Goal: Task Accomplishment & Management: Use online tool/utility

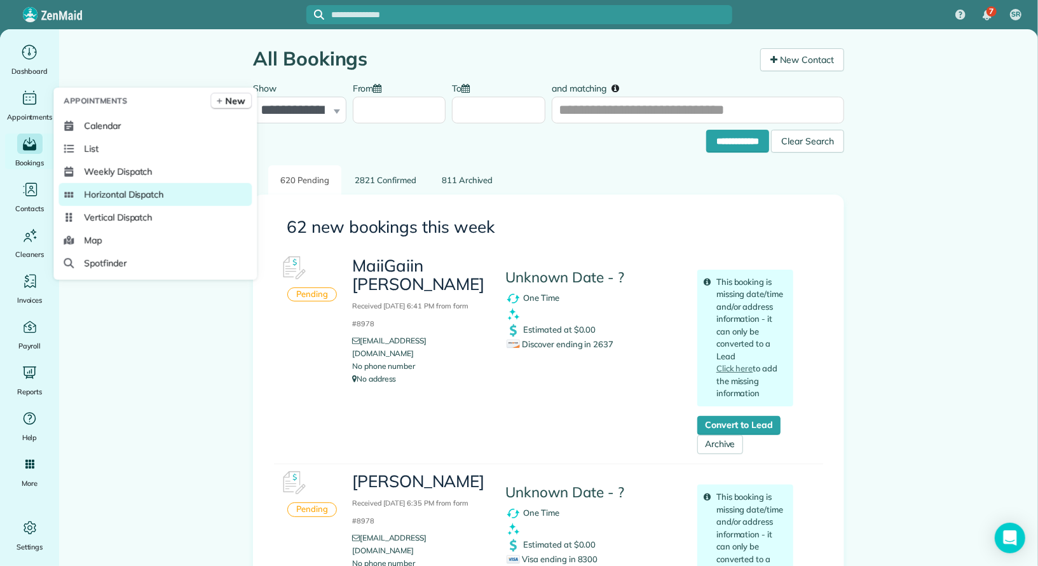
click at [110, 194] on span "Horizontal Dispatch" at bounding box center [123, 194] width 79 height 13
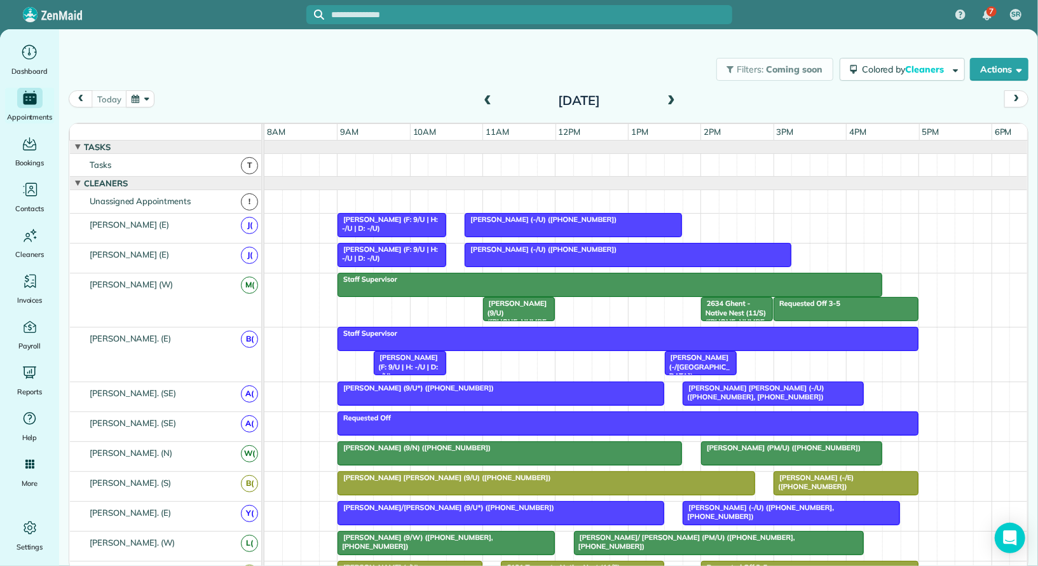
click at [145, 100] on button "button" at bounding box center [140, 98] width 29 height 17
click at [194, 183] on link "13" at bounding box center [191, 185] width 20 height 20
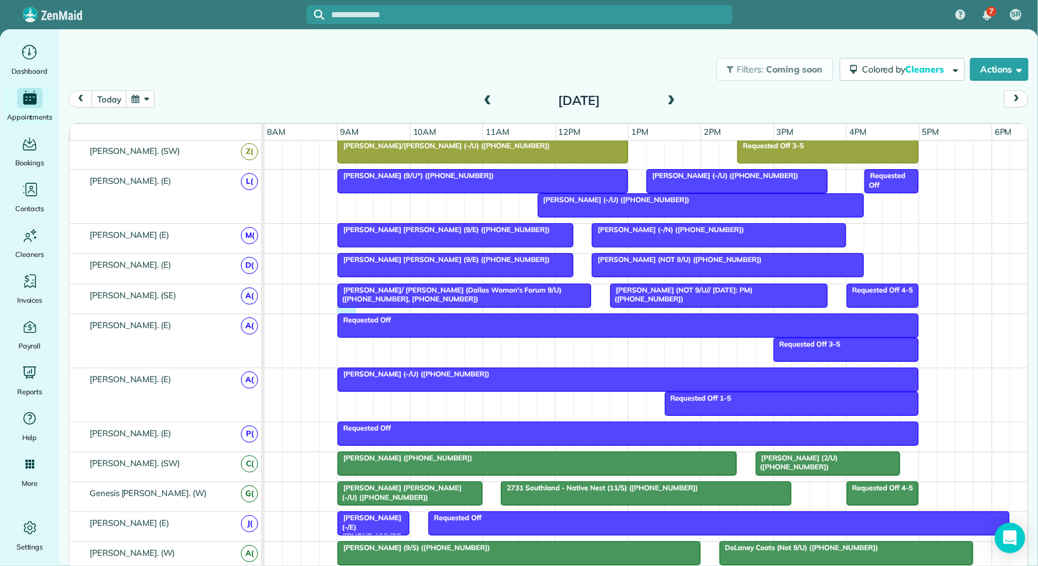
click at [341, 302] on div "[PERSON_NAME] (NOT 9/U// [DATE]: PM) ([PHONE_NUMBER]) Requested Off 4-5 [PERSON…" at bounding box center [646, 298] width 764 height 29
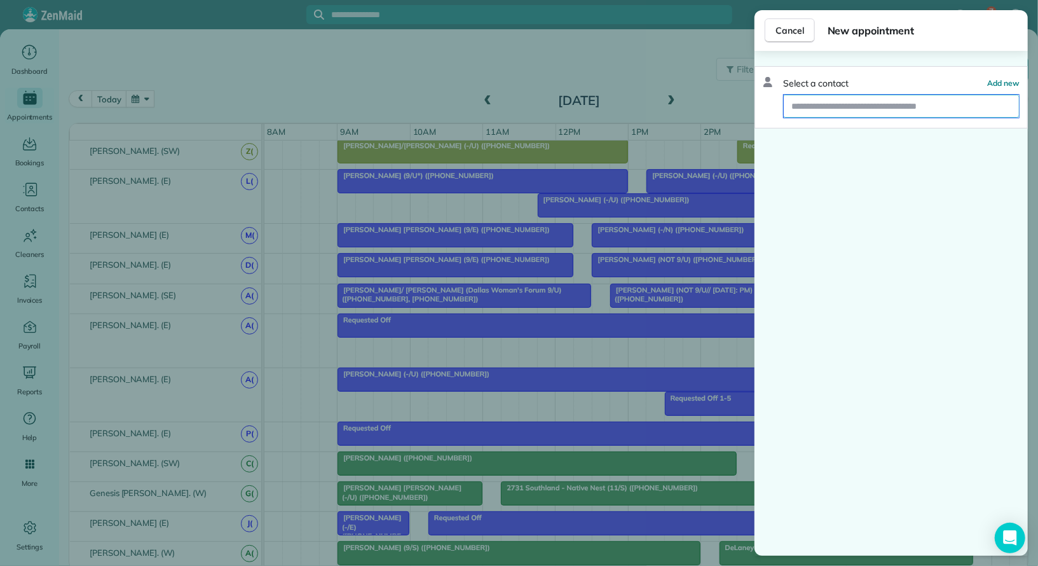
click at [823, 103] on input "text" at bounding box center [901, 106] width 235 height 23
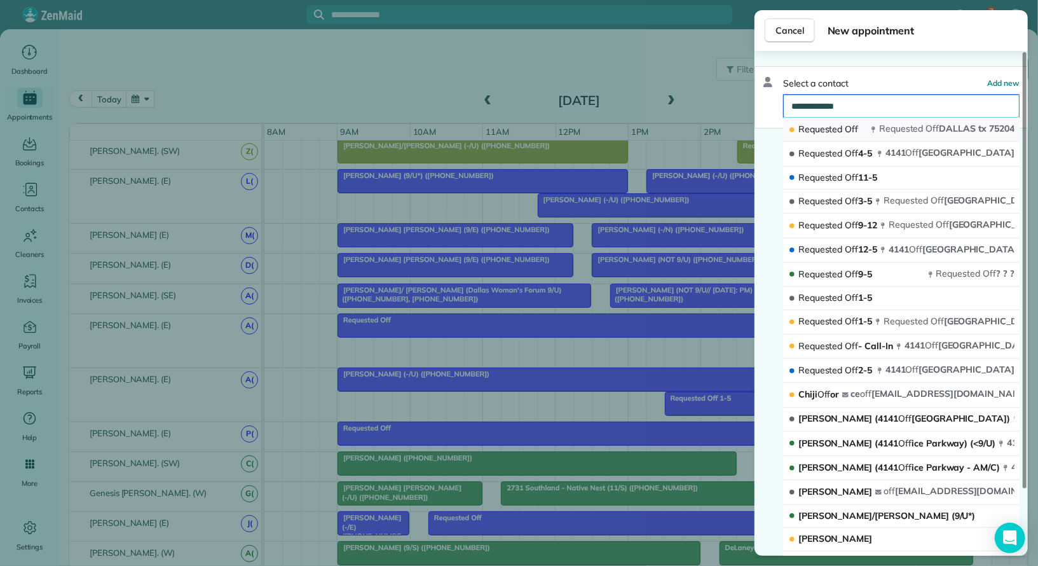
type input "**********"
click at [872, 128] on icon "button" at bounding box center [874, 130] width 4 height 6
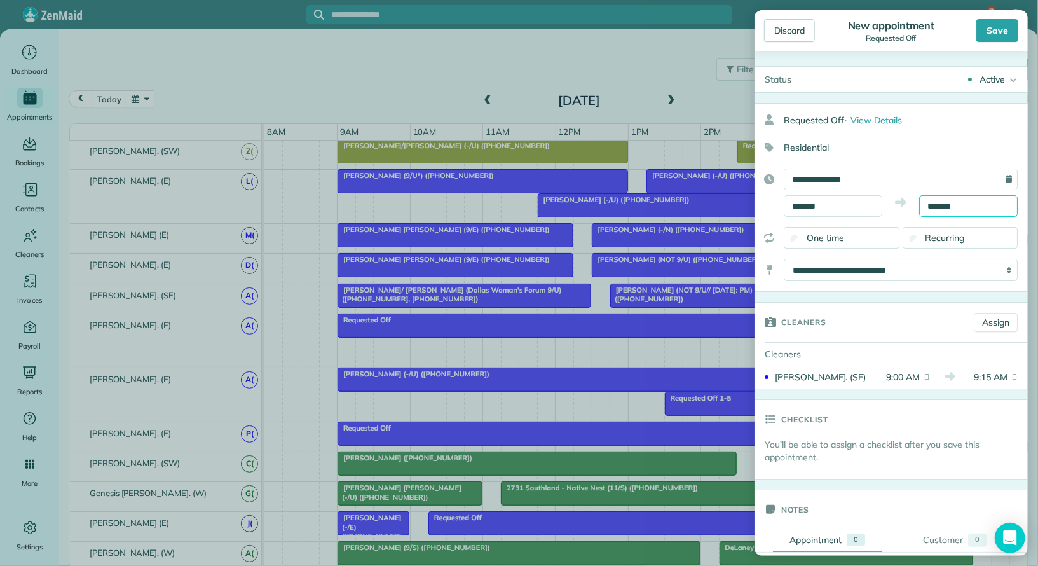
click at [960, 205] on input "*******" at bounding box center [968, 206] width 99 height 22
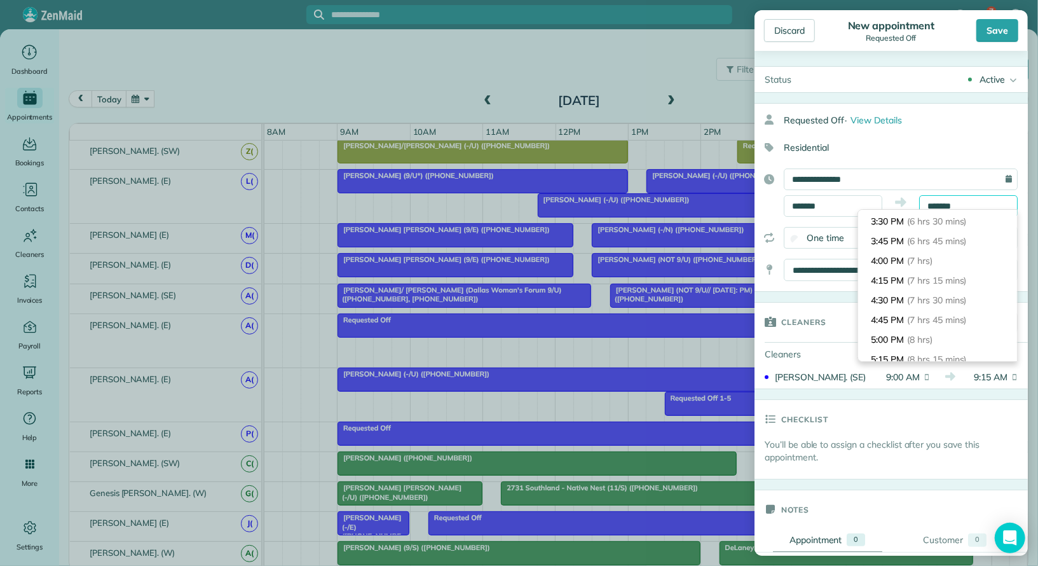
scroll to position [511, 0]
type input "*******"
click at [949, 261] on li "4:00 PM (7 hrs)" at bounding box center [937, 261] width 159 height 20
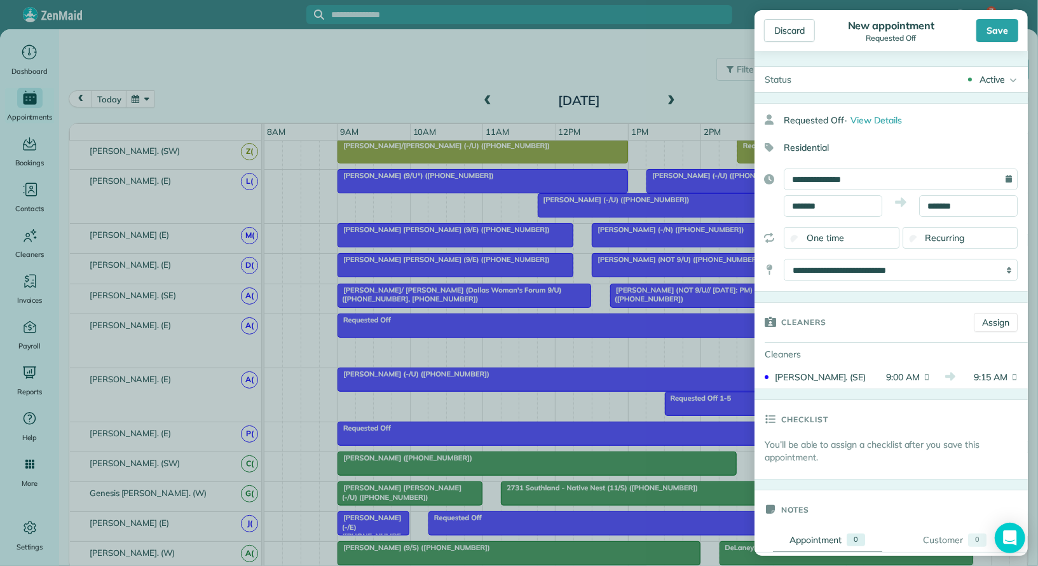
click at [985, 71] on div "Active Active Cancelled Cancelled and Paid Requested Off Completed" at bounding box center [915, 79] width 226 height 25
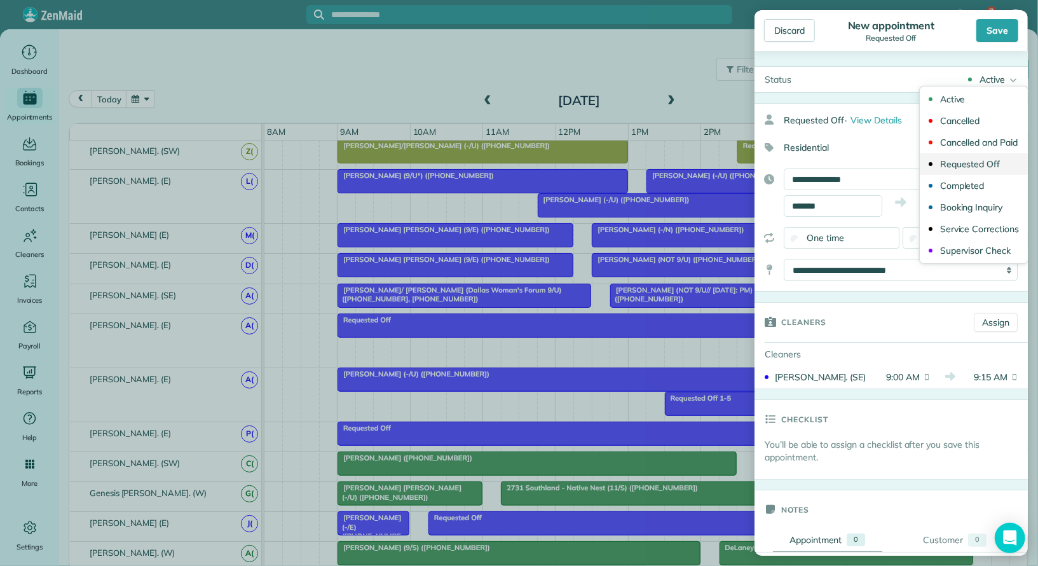
click at [989, 162] on div "Requested Off" at bounding box center [970, 164] width 60 height 9
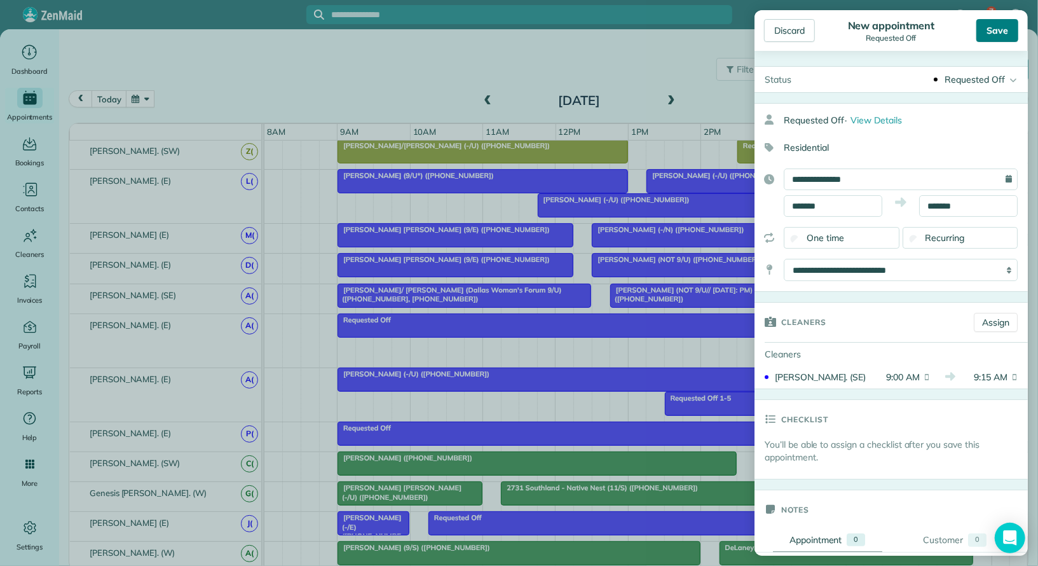
click at [994, 31] on div "Save" at bounding box center [998, 30] width 42 height 23
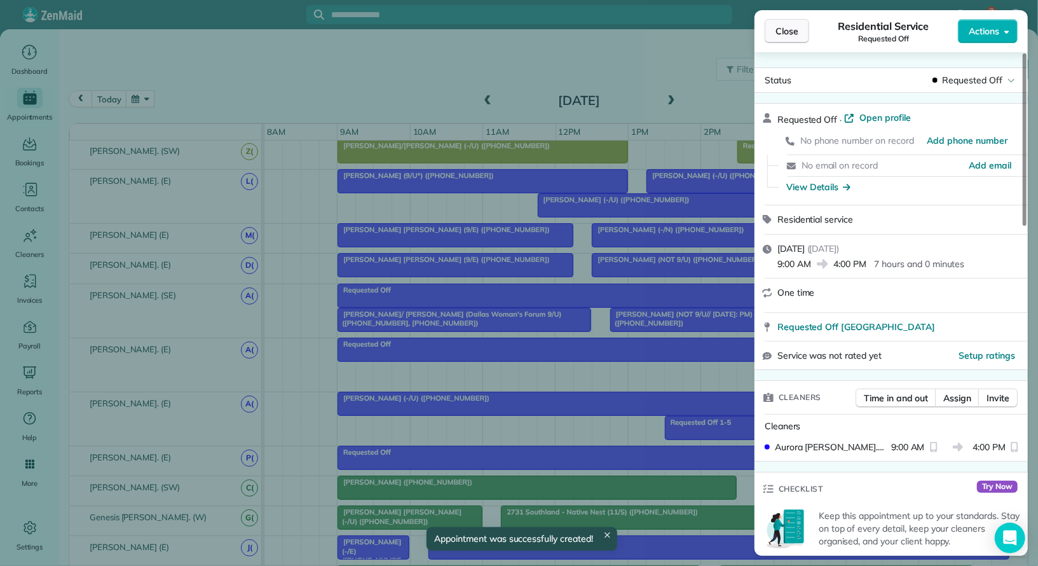
click at [780, 29] on span "Close" at bounding box center [787, 31] width 23 height 13
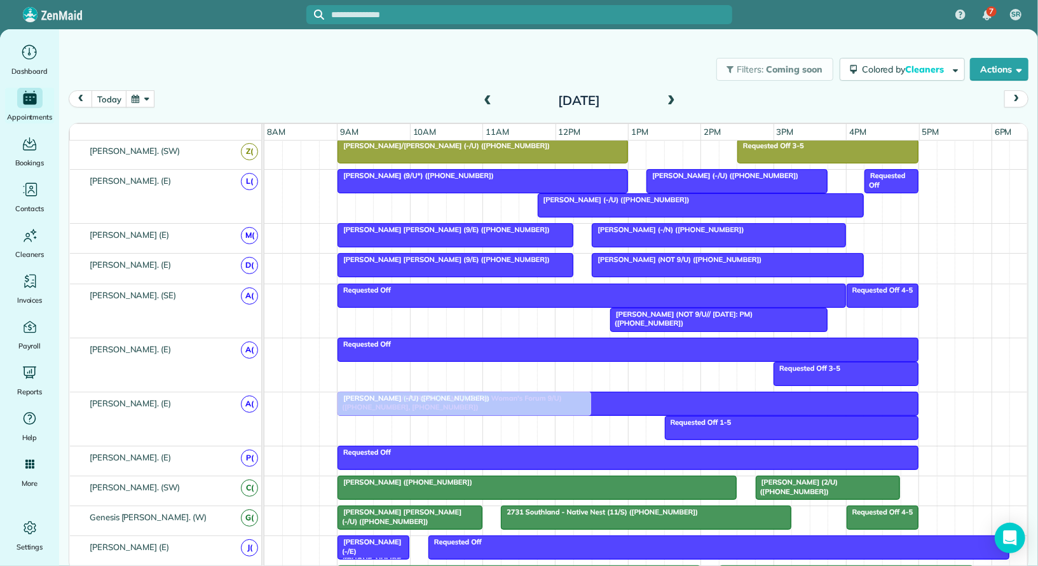
drag, startPoint x: 510, startPoint y: 312, endPoint x: 509, endPoint y: 395, distance: 83.3
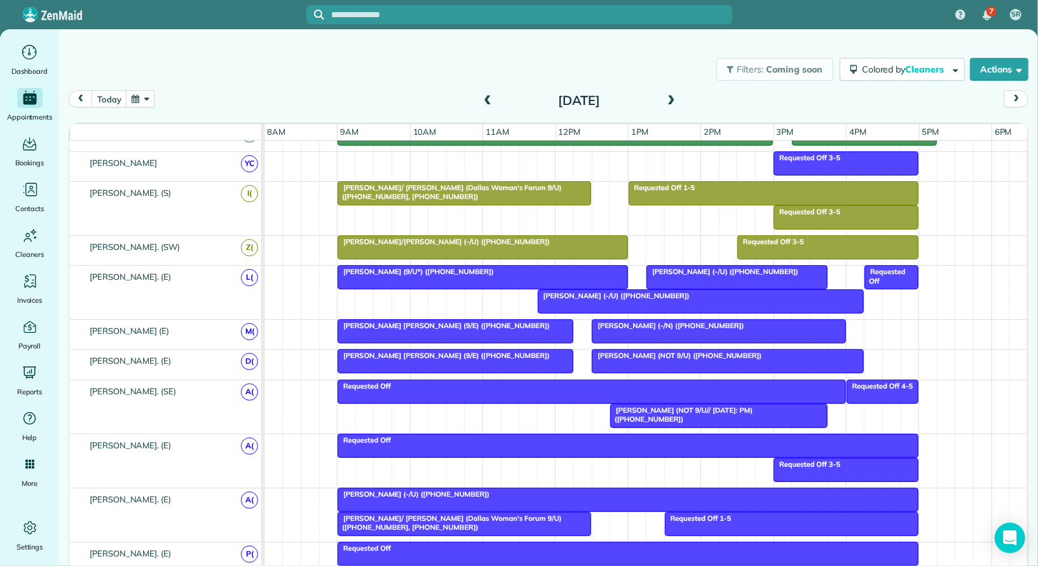
scroll to position [392, 0]
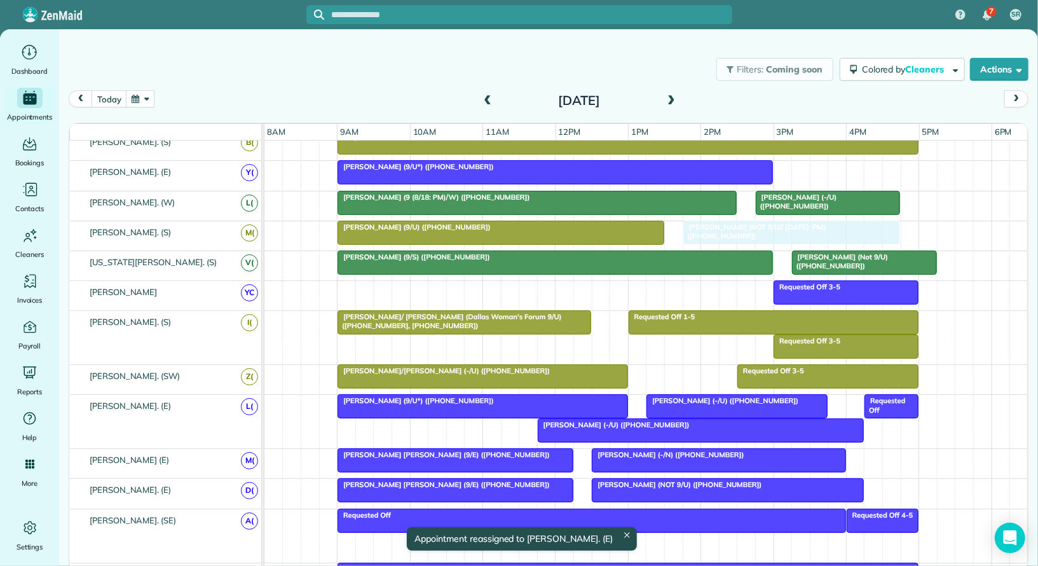
drag, startPoint x: 698, startPoint y: 533, endPoint x: 770, endPoint y: 232, distance: 309.2
